Goal: Find specific page/section: Find specific page/section

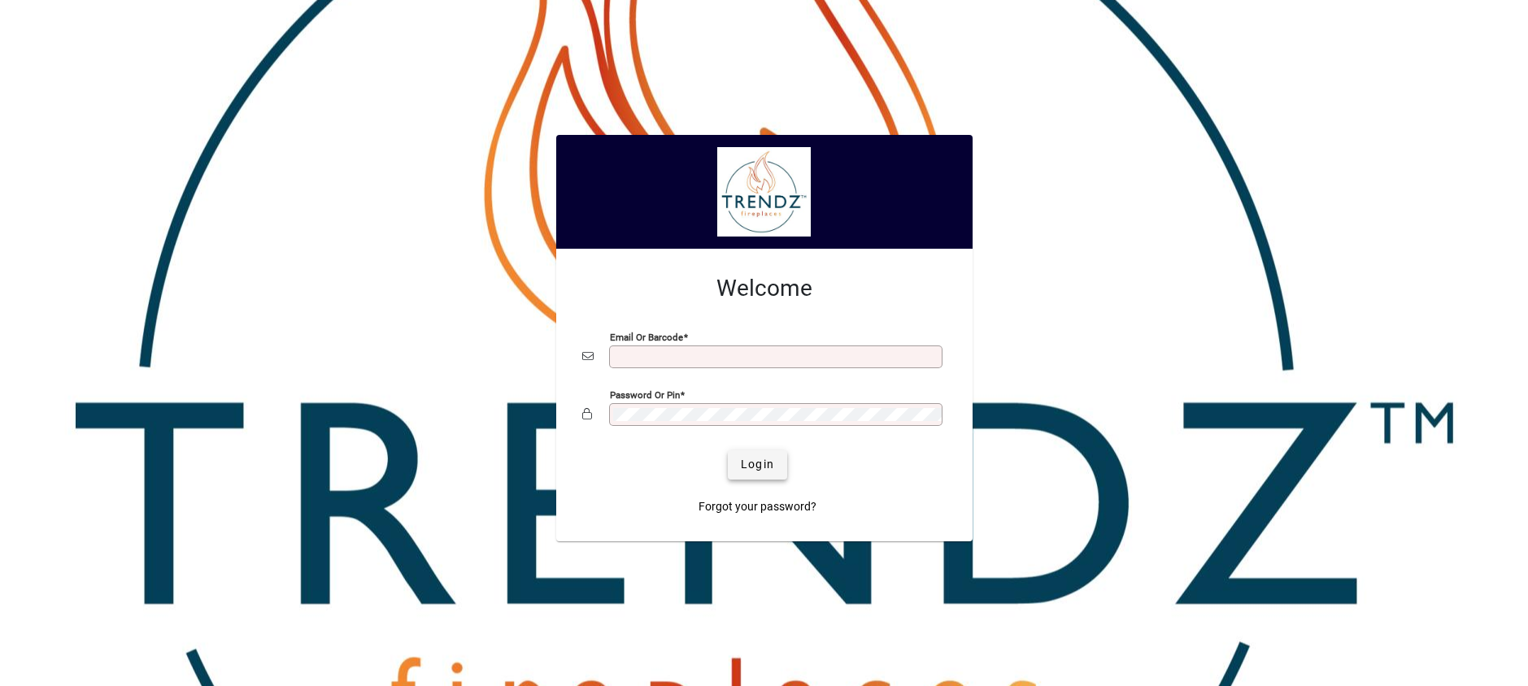
type input "**********"
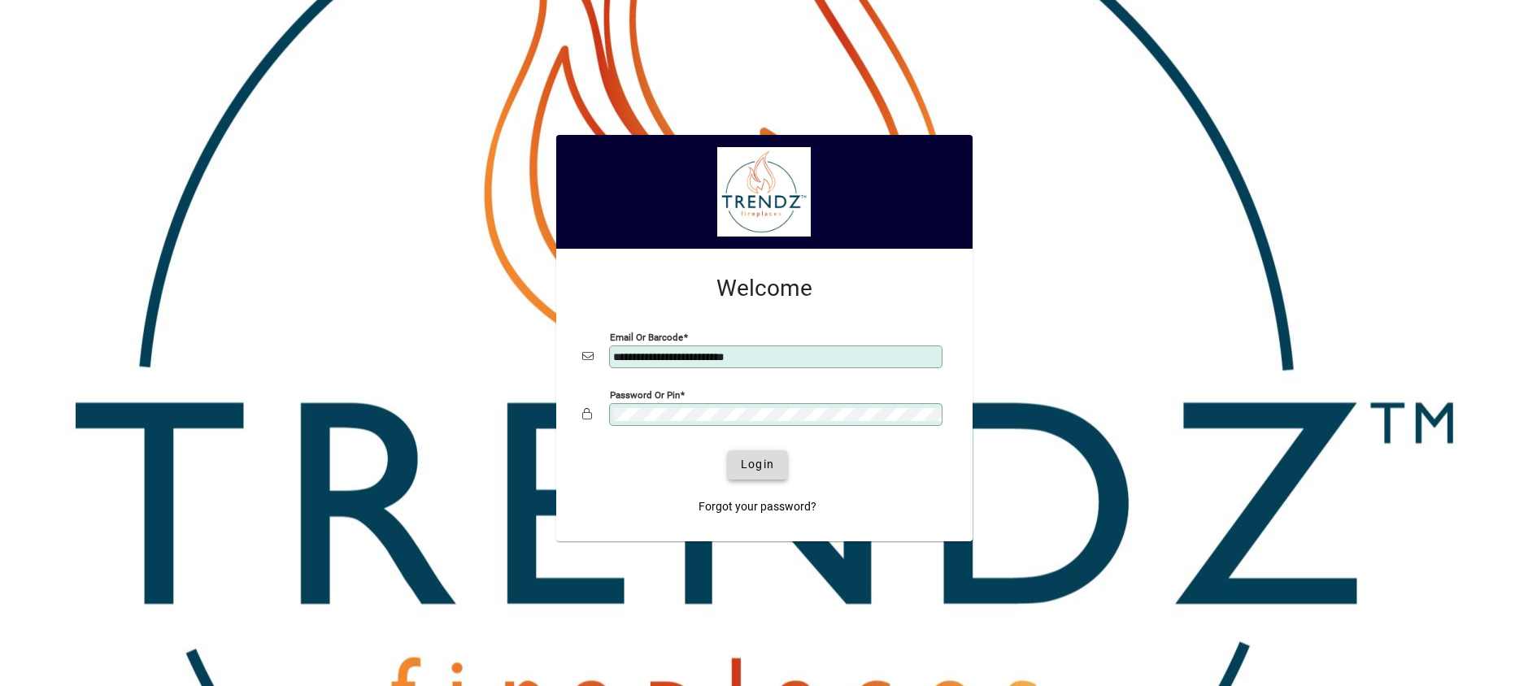
click at [758, 463] on span "Login" at bounding box center [757, 464] width 33 height 17
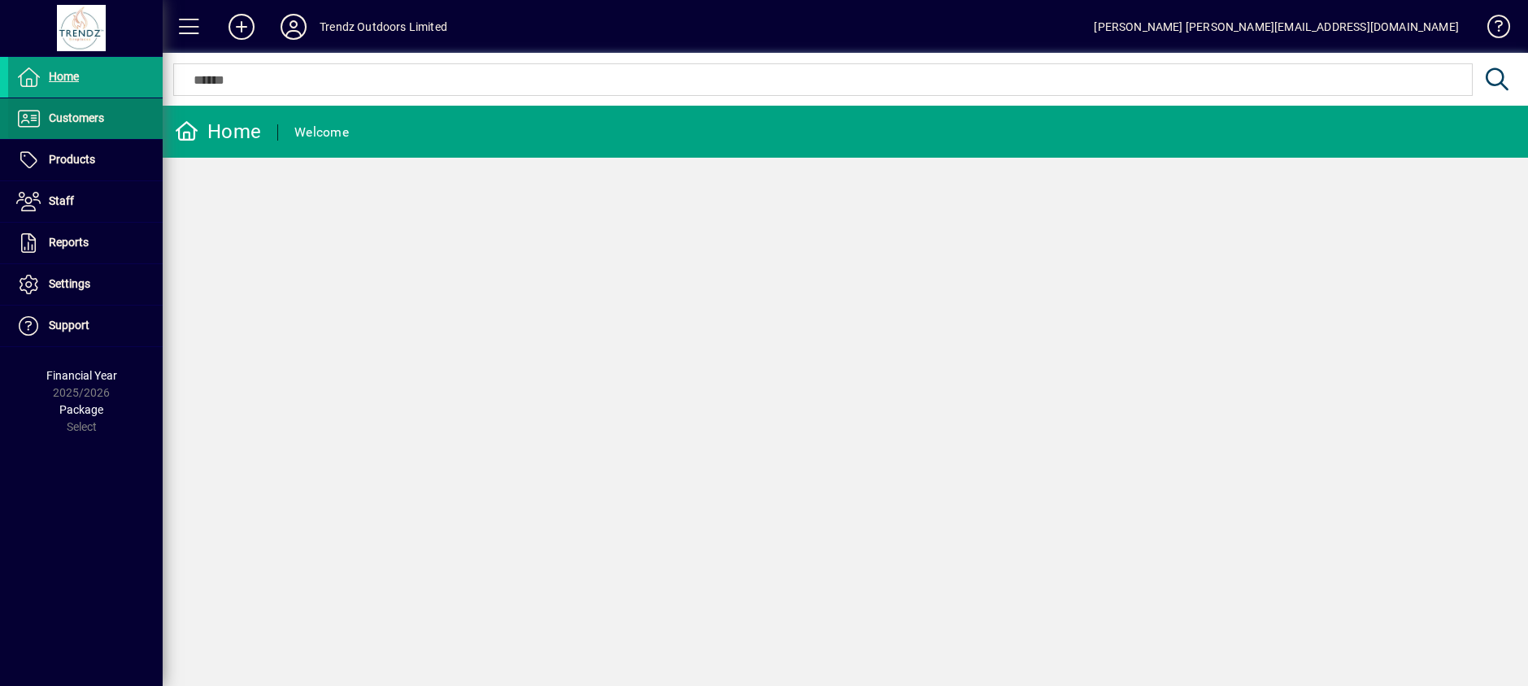
click at [79, 124] on span "Customers" at bounding box center [76, 117] width 55 height 13
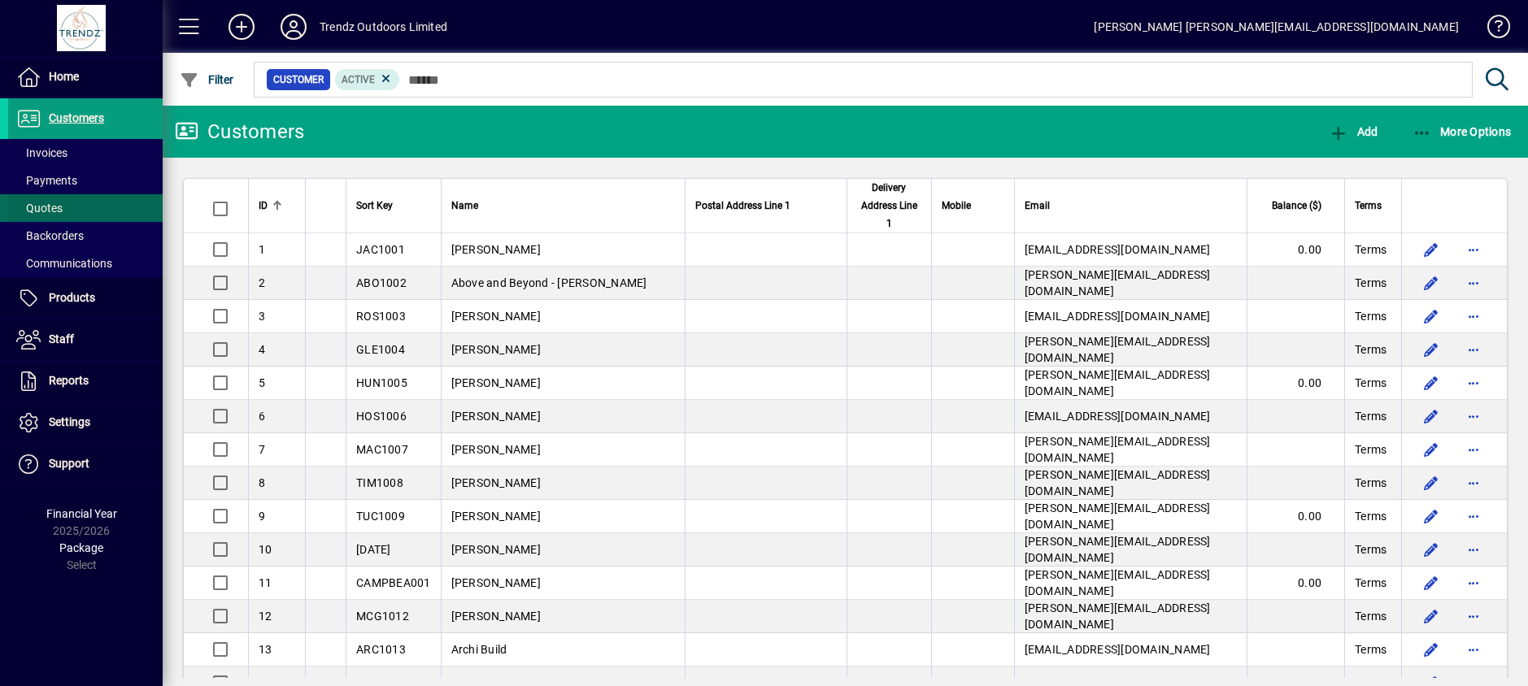
click at [67, 204] on span at bounding box center [85, 208] width 154 height 39
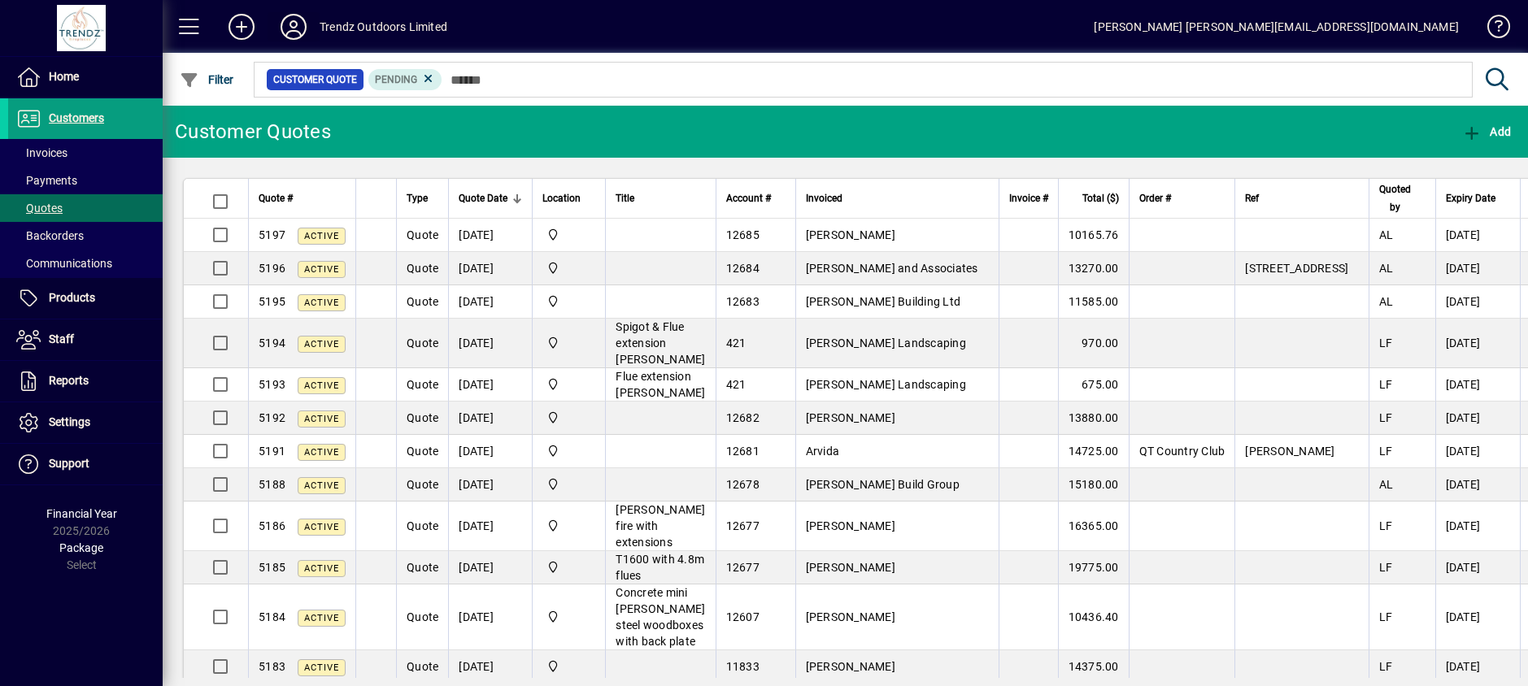
click at [278, 23] on icon at bounding box center [293, 27] width 33 height 26
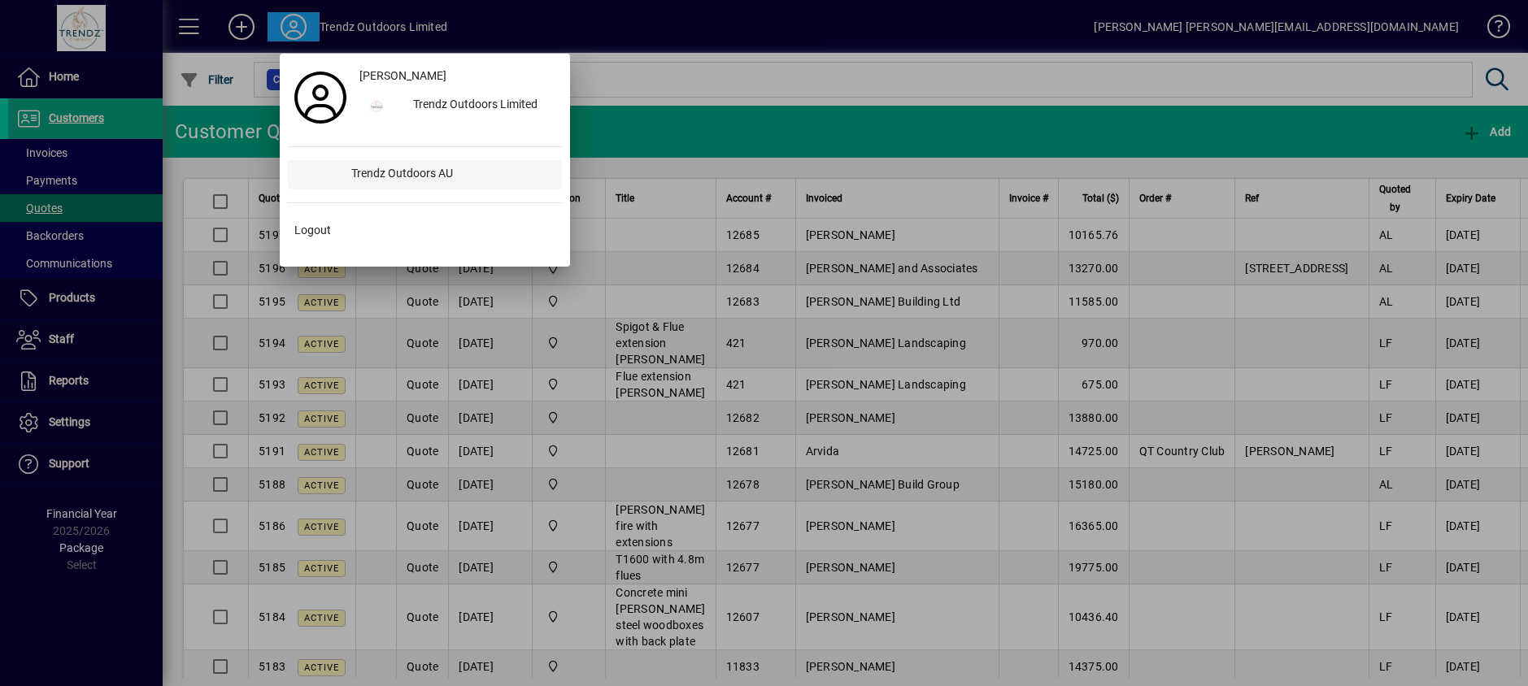
click at [406, 167] on div "Trendz Outdoors AU" at bounding box center [450, 174] width 224 height 29
